Goal: Check status: Check status

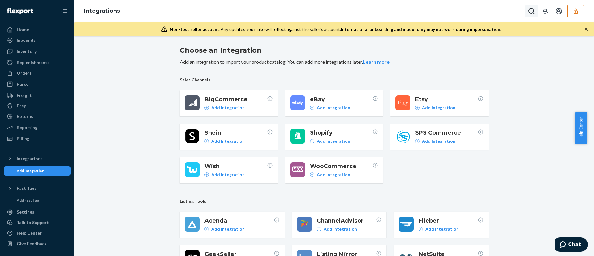
click at [529, 7] on icon "Open Search Box" at bounding box center [530, 10] width 7 height 7
click at [529, 7] on div at bounding box center [487, 11] width 99 height 12
click at [580, 12] on button "button" at bounding box center [575, 11] width 17 height 12
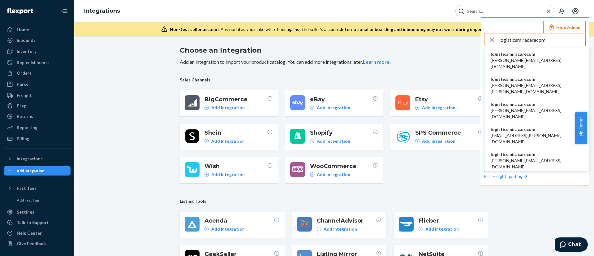
type input "logisticsmiracarecom"
click at [530, 56] on span "logisticsmiracarecom" at bounding box center [536, 54] width 92 height 6
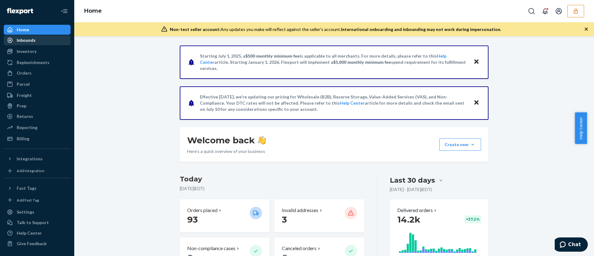
click at [22, 44] on div "Inbounds" at bounding box center [37, 40] width 66 height 9
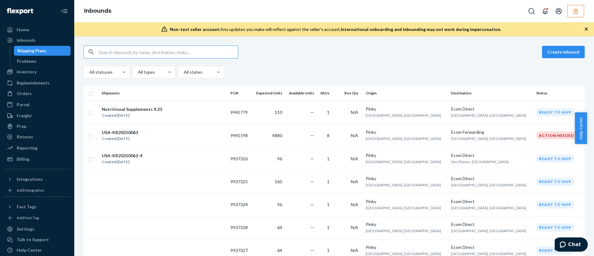
paste input "9907626"
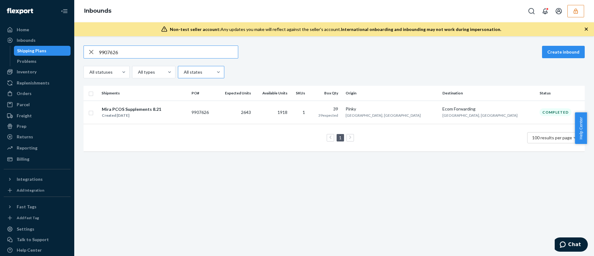
type input "9907626"
click at [185, 73] on div at bounding box center [200, 71] width 35 height 7
click at [184, 73] on input "option All states focused, 1 of 2. 2 results available. Use Up and Down to choo…" at bounding box center [183, 72] width 1 height 6
click at [162, 48] on input "9907626" at bounding box center [168, 52] width 139 height 12
click at [420, 115] on span "San Ramon, CA" at bounding box center [382, 115] width 75 height 5
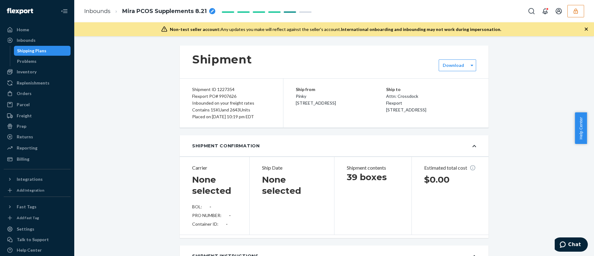
type input "251-640826"
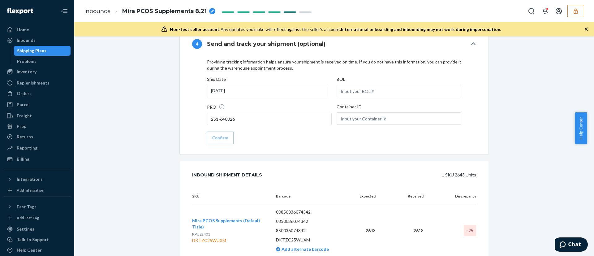
scroll to position [929, 0]
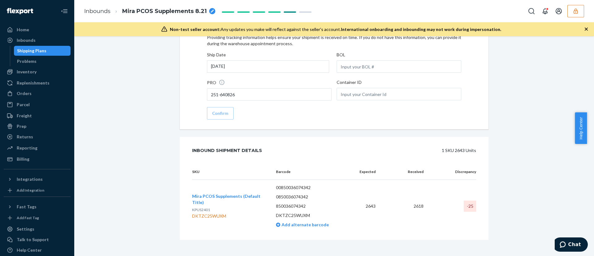
click at [422, 202] on td "2618" at bounding box center [404, 206] width 48 height 53
click at [418, 202] on td "2618" at bounding box center [404, 206] width 48 height 53
click at [383, 168] on th "Received" at bounding box center [404, 172] width 48 height 16
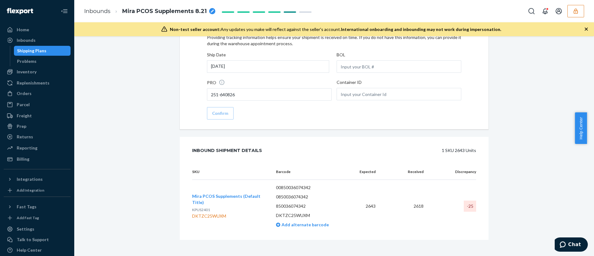
click at [466, 209] on td "-25" at bounding box center [452, 206] width 48 height 53
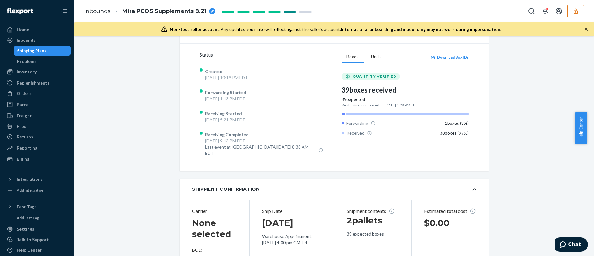
scroll to position [0, 0]
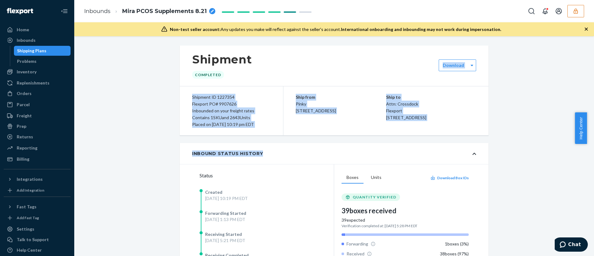
drag, startPoint x: 257, startPoint y: 139, endPoint x: 309, endPoint y: 71, distance: 86.4
click at [309, 71] on div "Shipment Completed" at bounding box center [334, 65] width 309 height 40
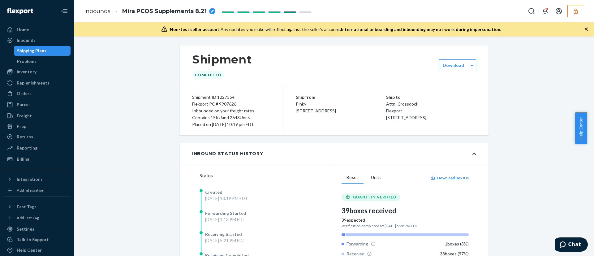
click at [578, 16] on button "button" at bounding box center [575, 11] width 17 height 12
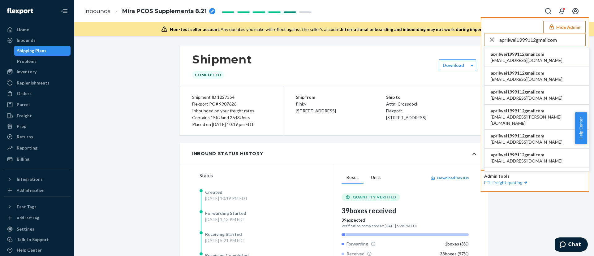
type input "aprilwei1999112gmailcom"
click at [536, 53] on span "aprilwei1999112gmailcom" at bounding box center [526, 54] width 72 height 6
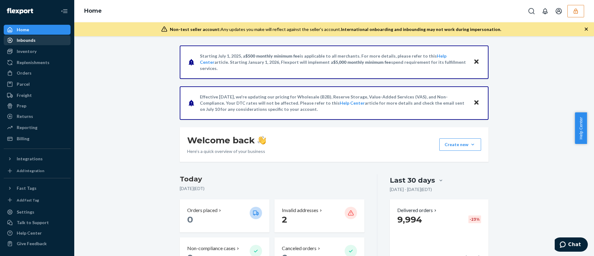
click at [39, 41] on div "Inbounds" at bounding box center [37, 40] width 66 height 9
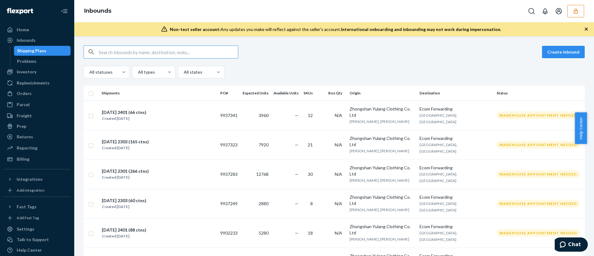
paste input "9785954"
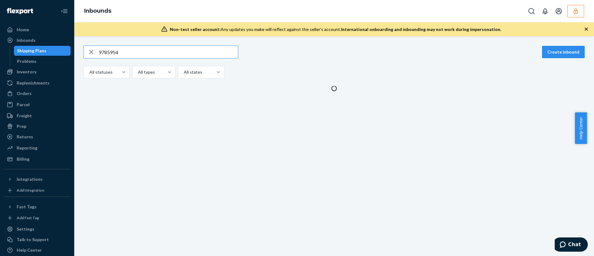
type input "9785954"
click at [144, 59] on div "9785954 Create inbound All statuses All types All states" at bounding box center [333, 61] width 501 height 33
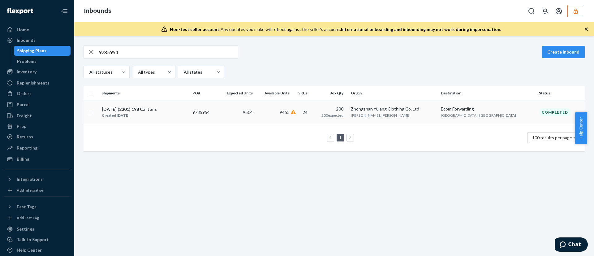
click at [289, 112] on span "9455" at bounding box center [284, 111] width 10 height 5
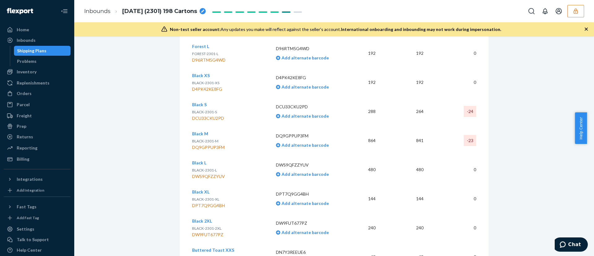
scroll to position [1317, 0]
